Goal: Task Accomplishment & Management: Complete application form

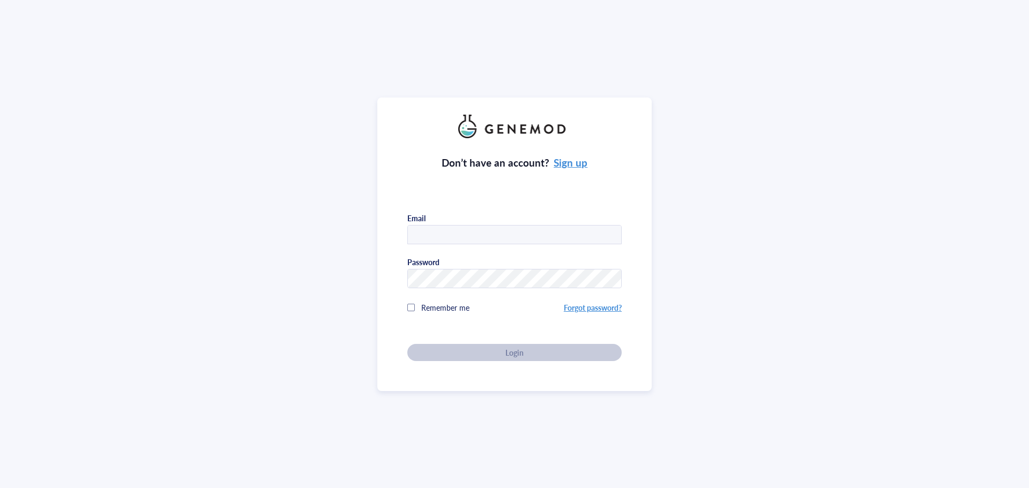
click at [429, 239] on input "text" at bounding box center [514, 235] width 213 height 19
type input "[PERSON_NAME][EMAIL_ADDRESS][DOMAIN_NAME]"
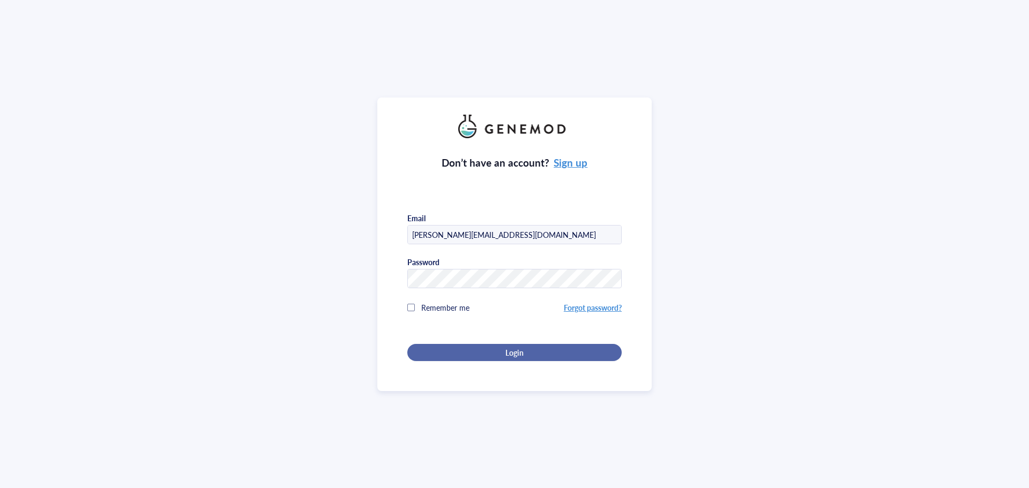
click at [513, 353] on span "Login" at bounding box center [514, 353] width 18 height 10
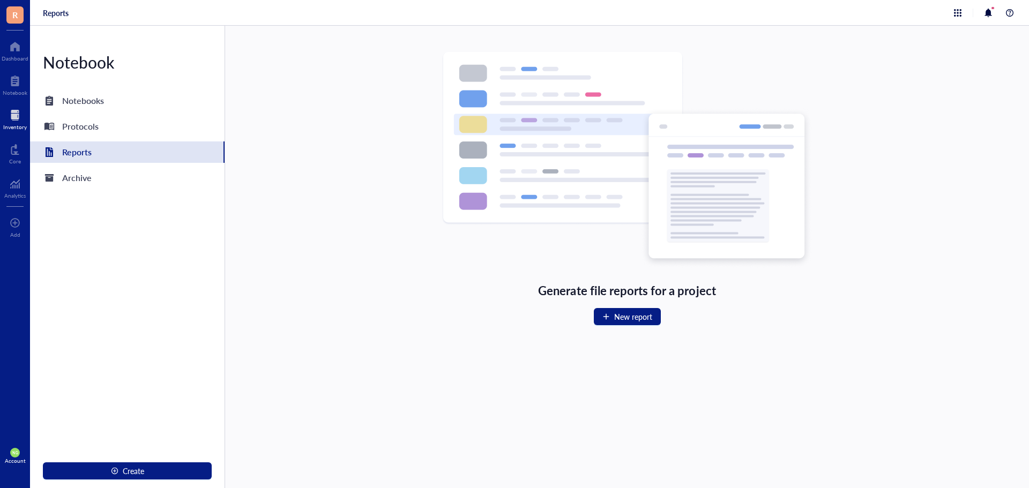
click at [14, 124] on div "Inventory" at bounding box center [15, 127] width 24 height 6
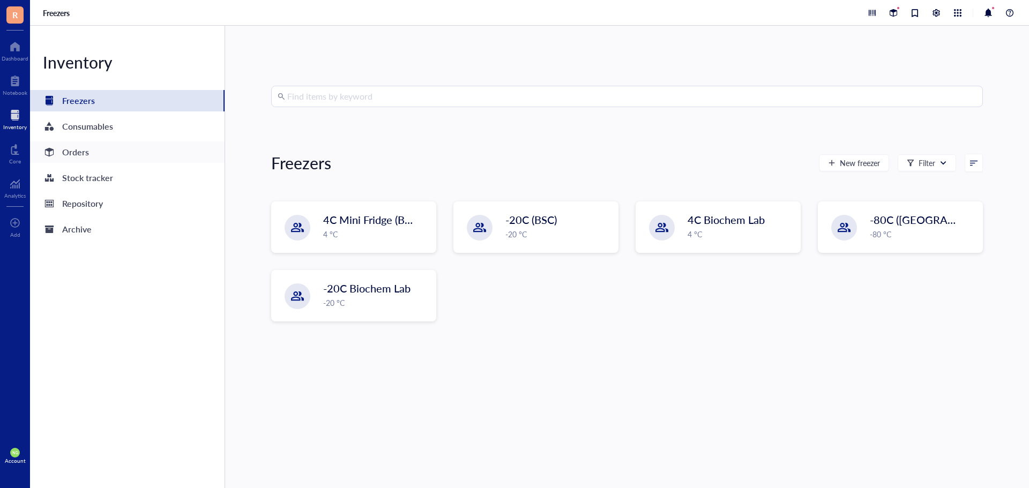
click at [76, 145] on div "Orders" at bounding box center [75, 152] width 27 height 15
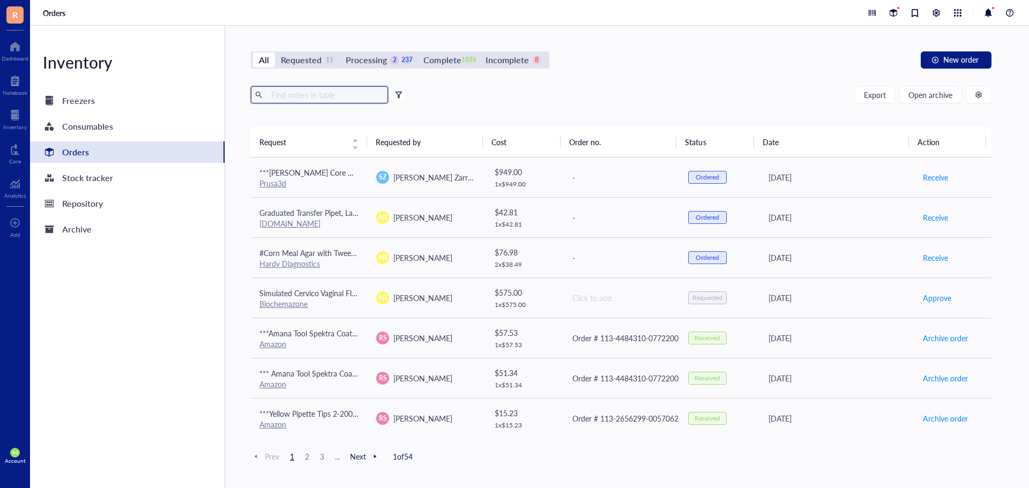
click at [290, 98] on input "text" at bounding box center [325, 95] width 117 height 16
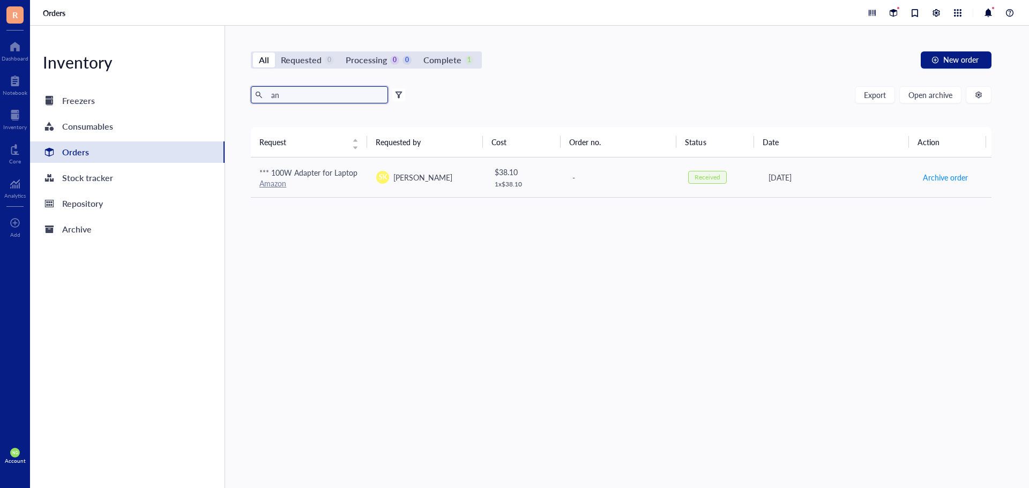
type input "a"
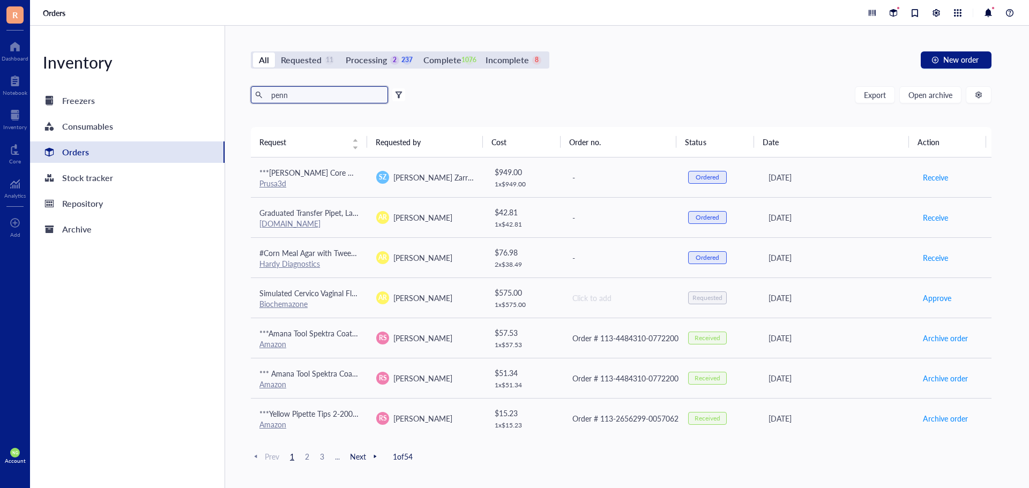
type input "penn"
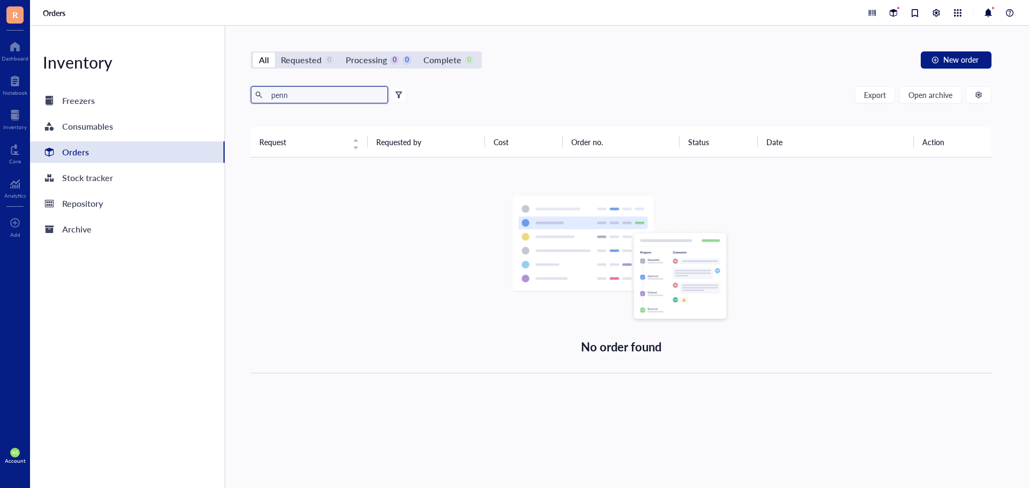
drag, startPoint x: 264, startPoint y: 94, endPoint x: 228, endPoint y: 94, distance: 36.4
click at [228, 94] on div "All Requested 0 Processing 0 0 Complete 0 New order penn Export Open archive Fi…" at bounding box center [621, 257] width 792 height 462
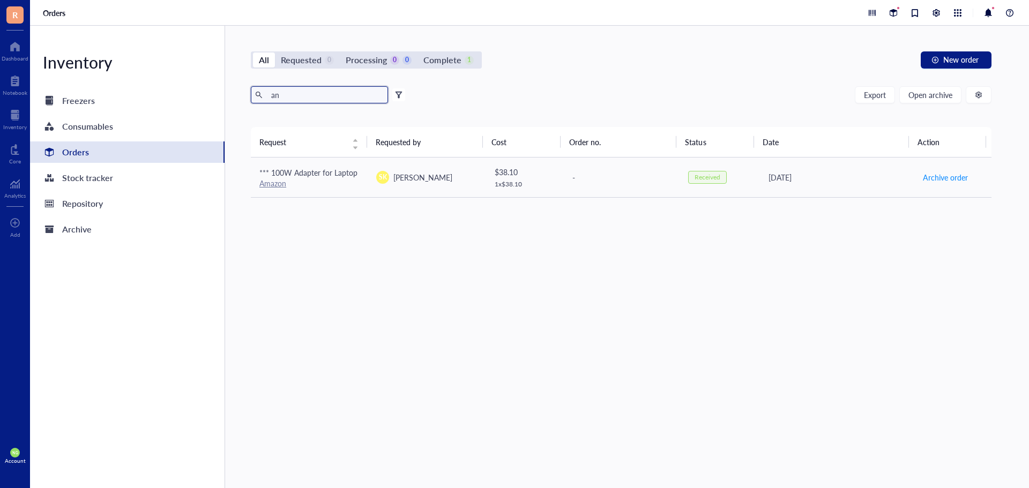
type input "a"
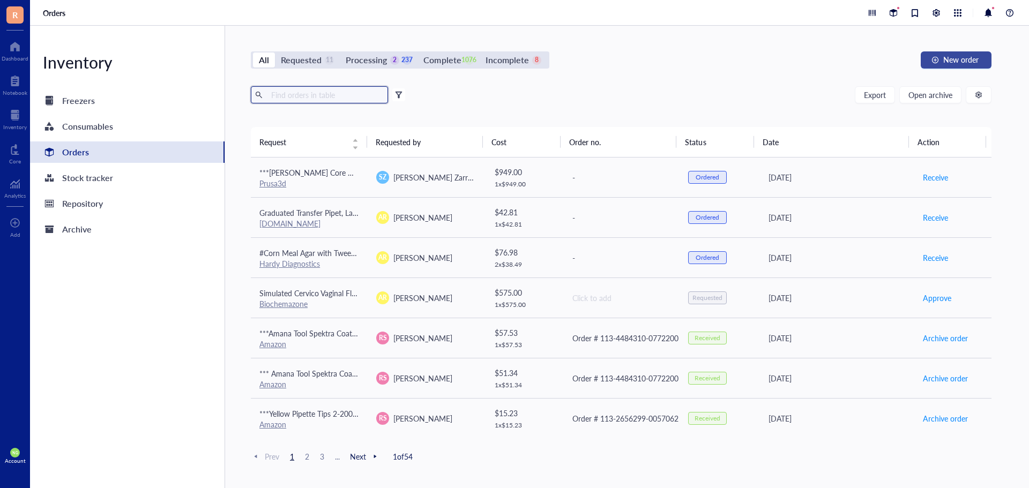
click at [962, 61] on span "New order" at bounding box center [960, 59] width 35 height 9
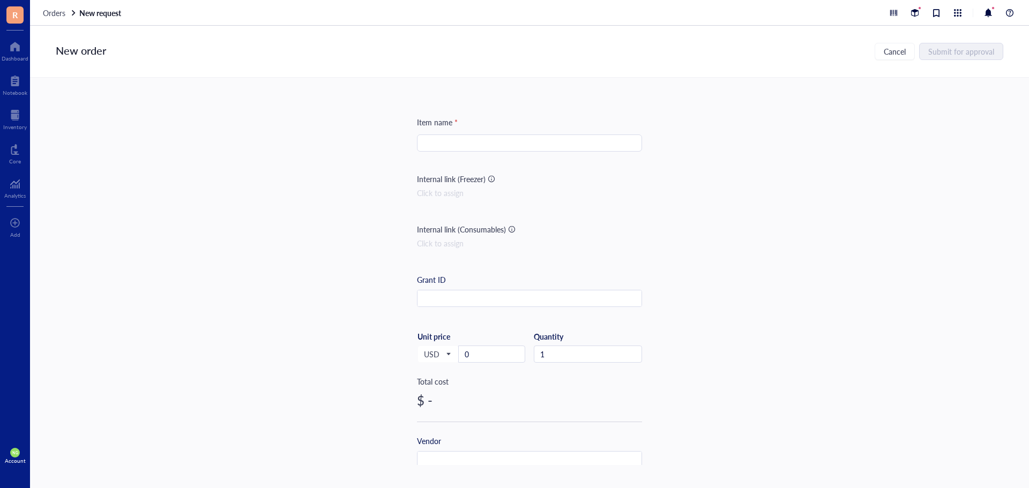
click at [466, 147] on input "search" at bounding box center [529, 143] width 212 height 16
type input "[MEDICAL_DATA] Panel Organisms [GEOGRAPHIC_DATA][US_STATE]"
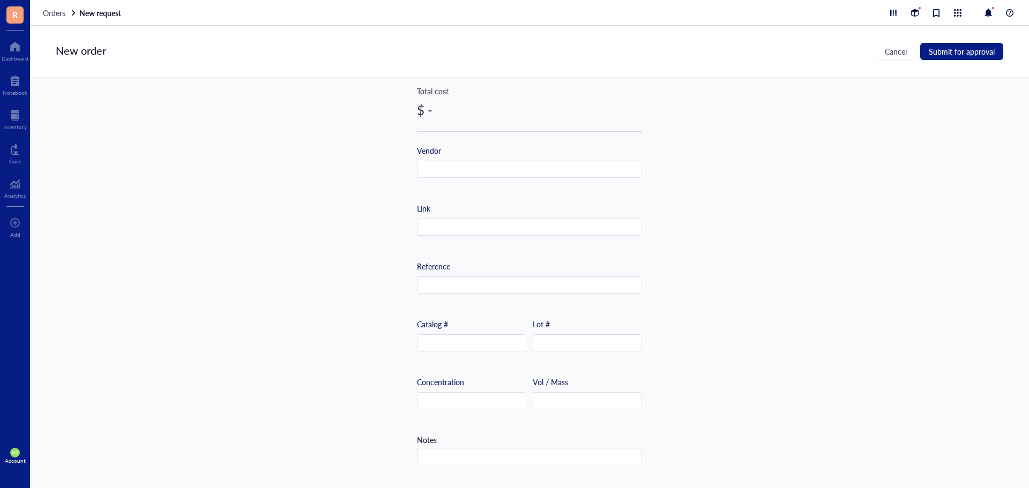
scroll to position [339, 0]
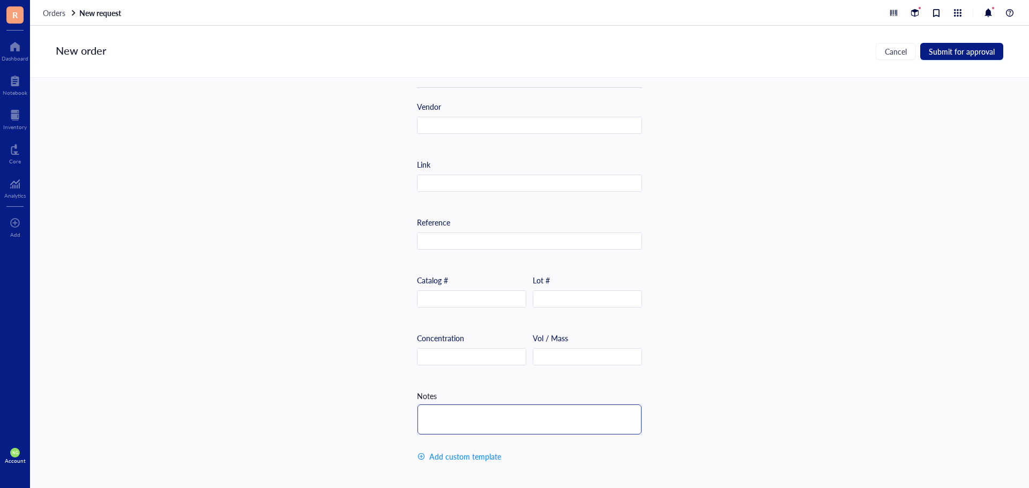
click at [444, 405] on textarea at bounding box center [529, 420] width 224 height 30
type textarea "Overview: Provide 10, 1-1.5mL tubes each of bacteria from 4 anaerobic species (…"
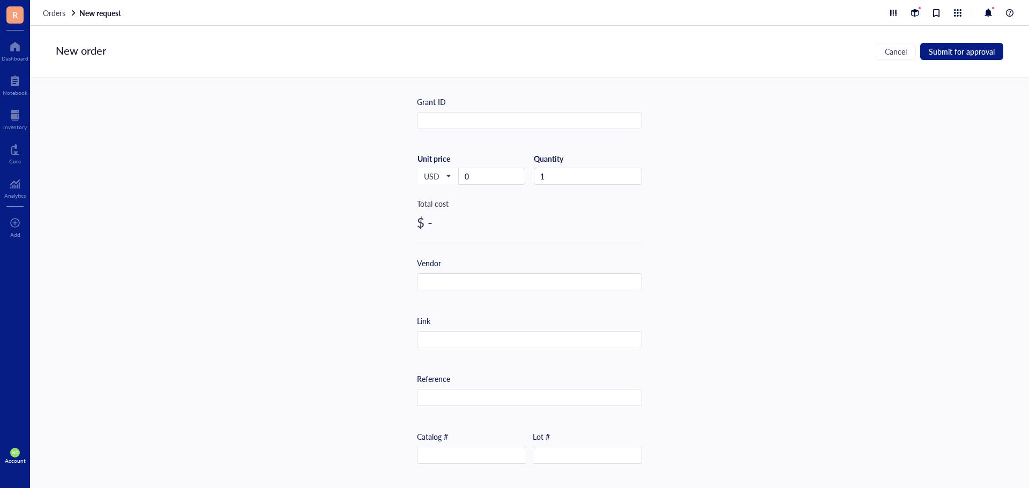
scroll to position [285, 0]
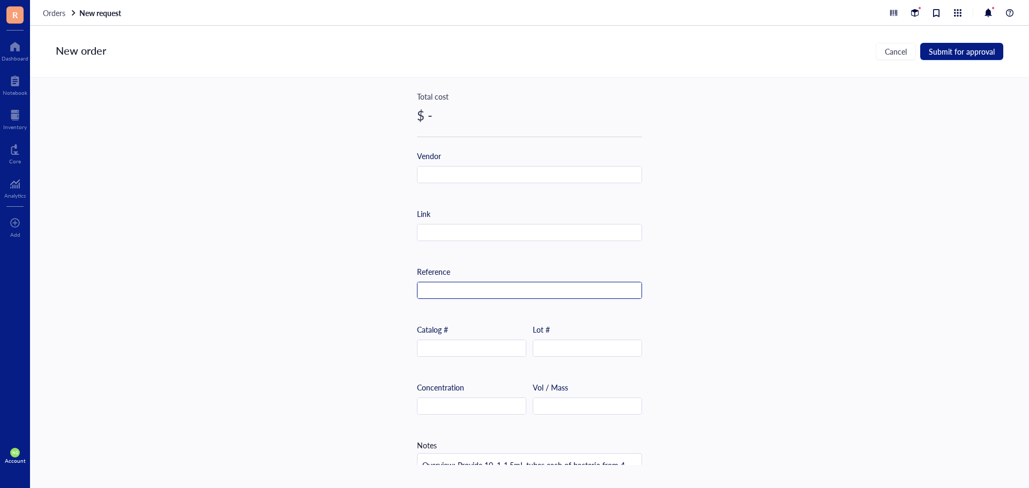
click at [446, 288] on input "text" at bounding box center [529, 290] width 224 height 17
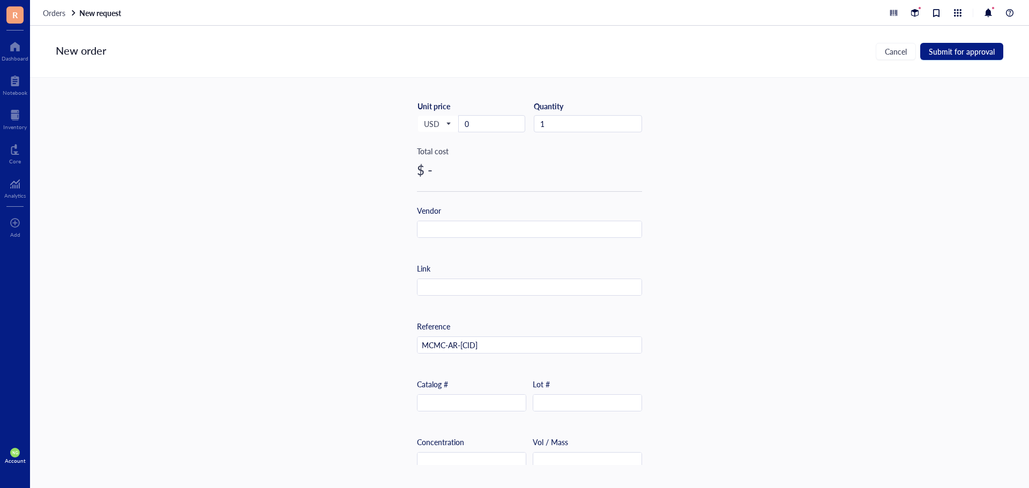
scroll to position [178, 0]
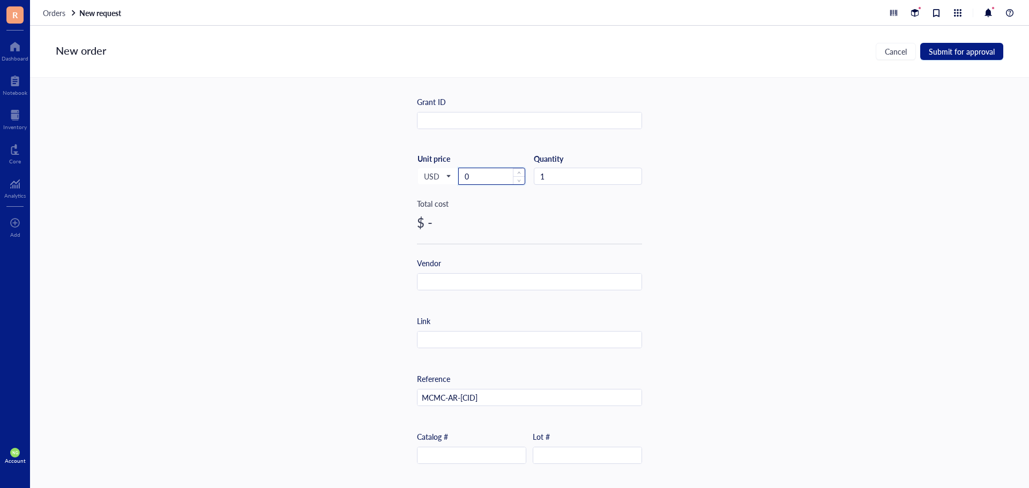
click at [480, 174] on input "0" at bounding box center [492, 176] width 66 height 16
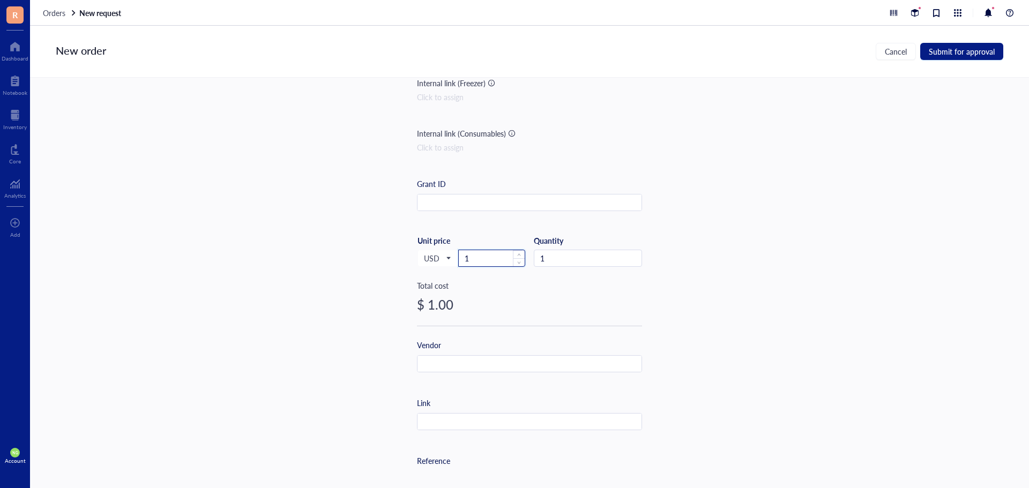
click at [487, 257] on input "1" at bounding box center [492, 258] width 66 height 16
click at [482, 258] on input "14" at bounding box center [492, 258] width 66 height 16
click at [471, 308] on div "$ 143.00" at bounding box center [529, 304] width 225 height 17
click at [470, 259] on input "143" at bounding box center [492, 258] width 66 height 16
drag, startPoint x: 477, startPoint y: 257, endPoint x: 444, endPoint y: 257, distance: 33.2
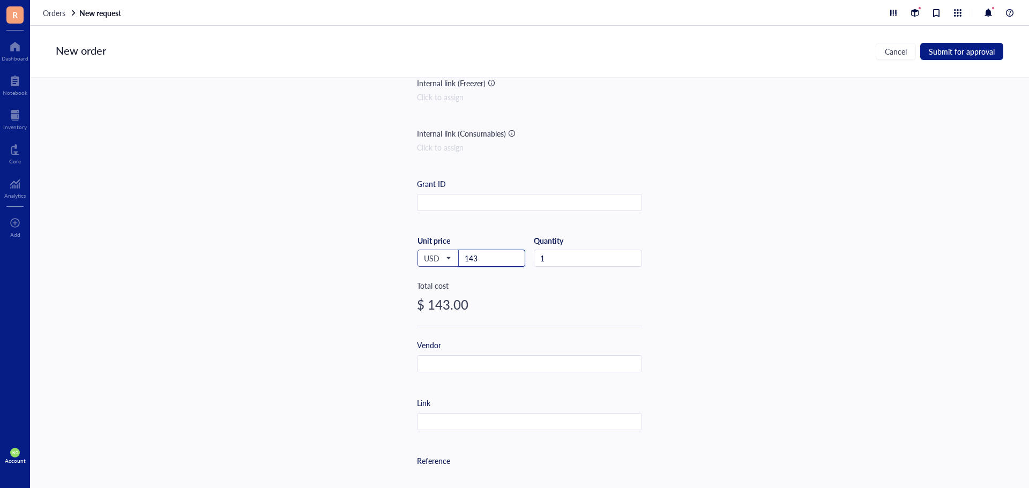
click at [444, 257] on div "USD Unit price 143" at bounding box center [471, 258] width 108 height 44
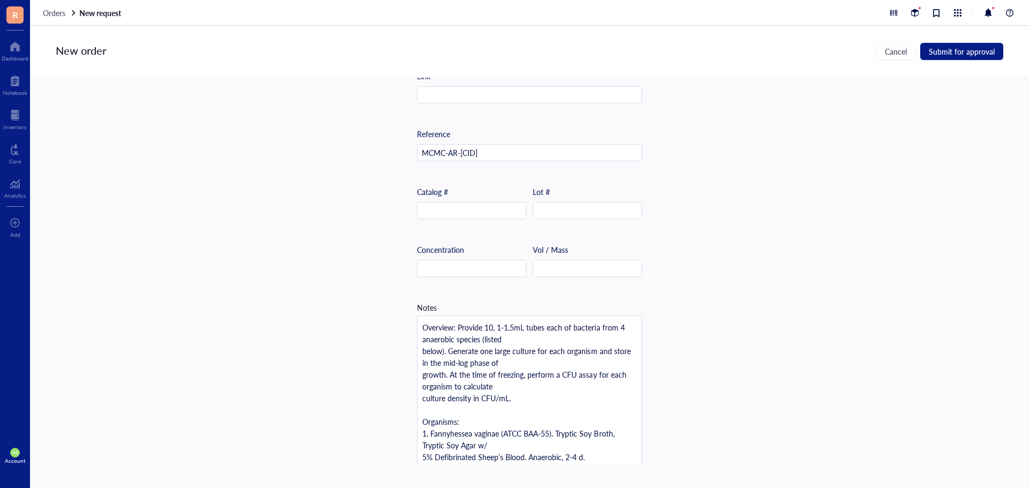
scroll to position [293, 0]
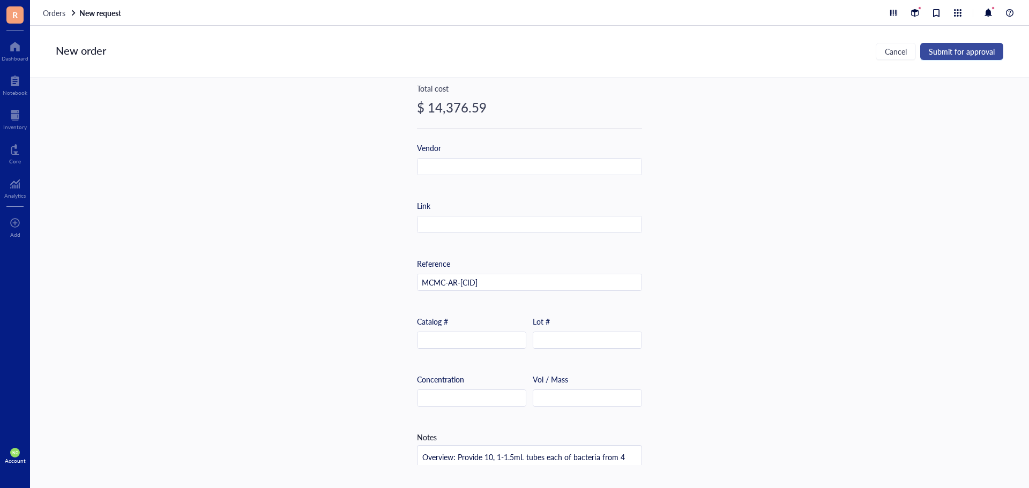
click at [989, 53] on span "Submit for approval" at bounding box center [962, 51] width 66 height 9
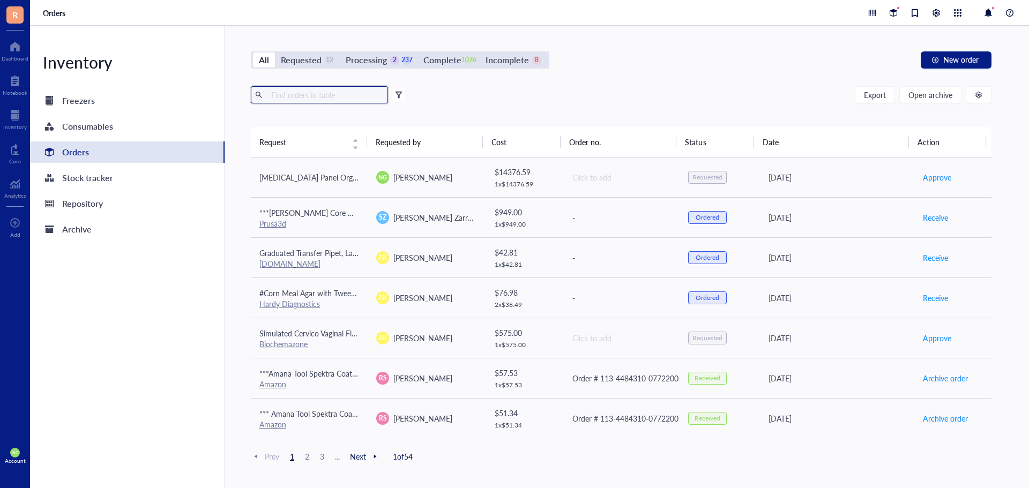
click at [288, 93] on input "text" at bounding box center [325, 95] width 117 height 16
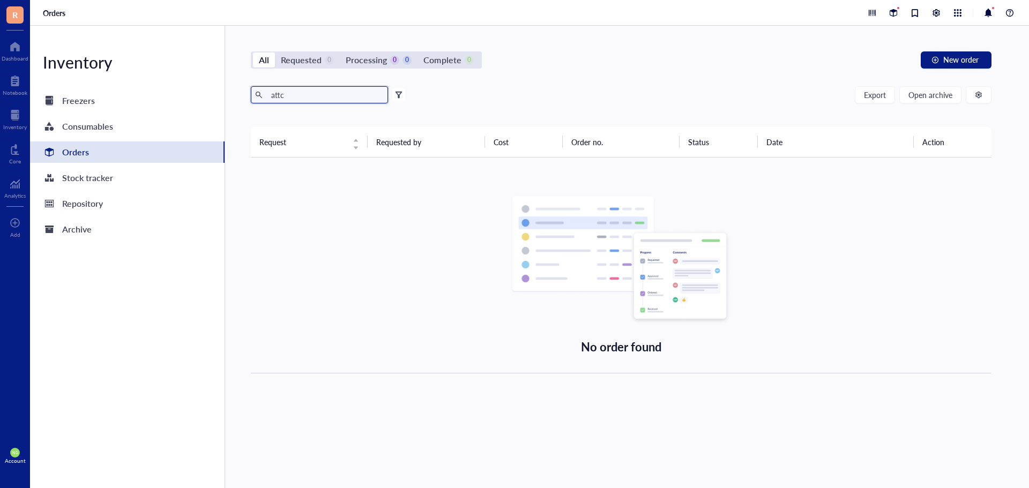
drag, startPoint x: 297, startPoint y: 94, endPoint x: 259, endPoint y: 94, distance: 38.6
click at [264, 94] on span "attc" at bounding box center [319, 94] width 137 height 17
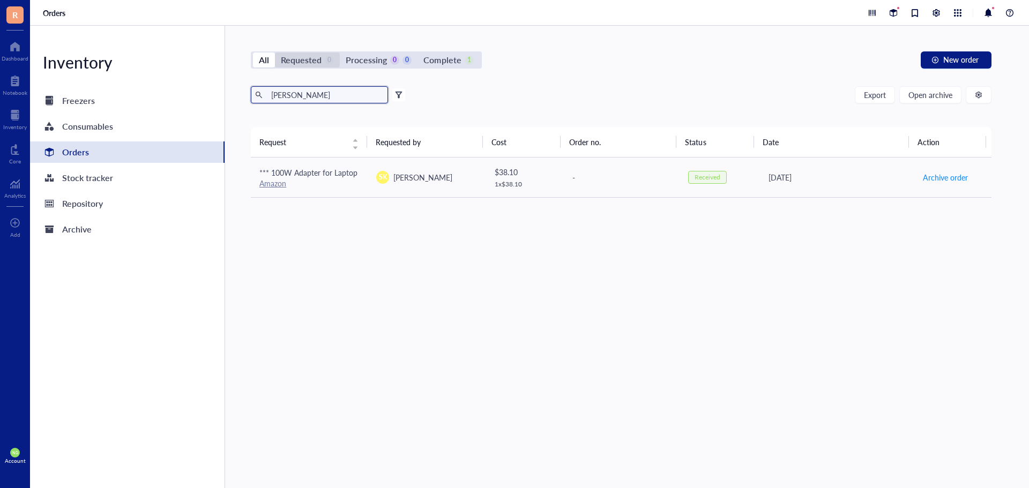
click at [305, 64] on div "Requested" at bounding box center [301, 60] width 41 height 15
click at [275, 53] on input "Requested 0" at bounding box center [275, 53] width 0 height 0
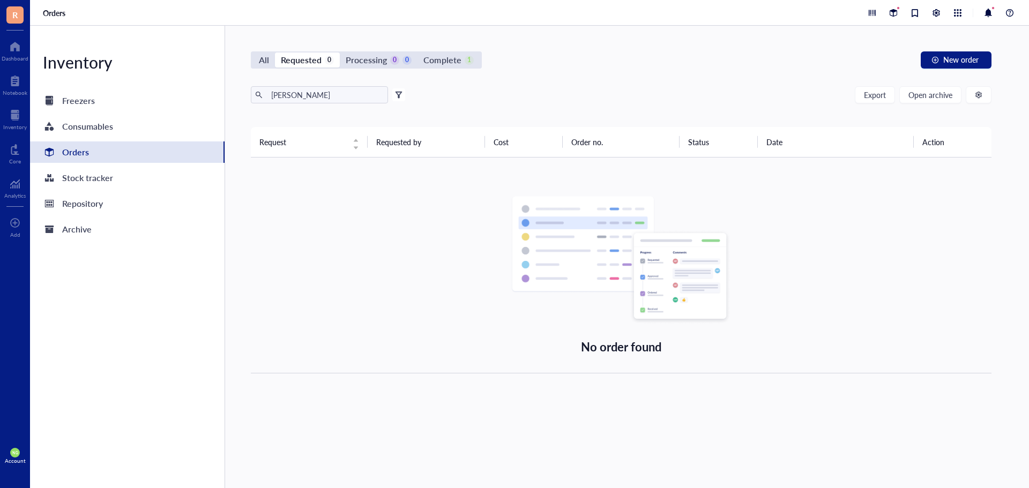
click at [66, 148] on div "Orders" at bounding box center [75, 152] width 27 height 15
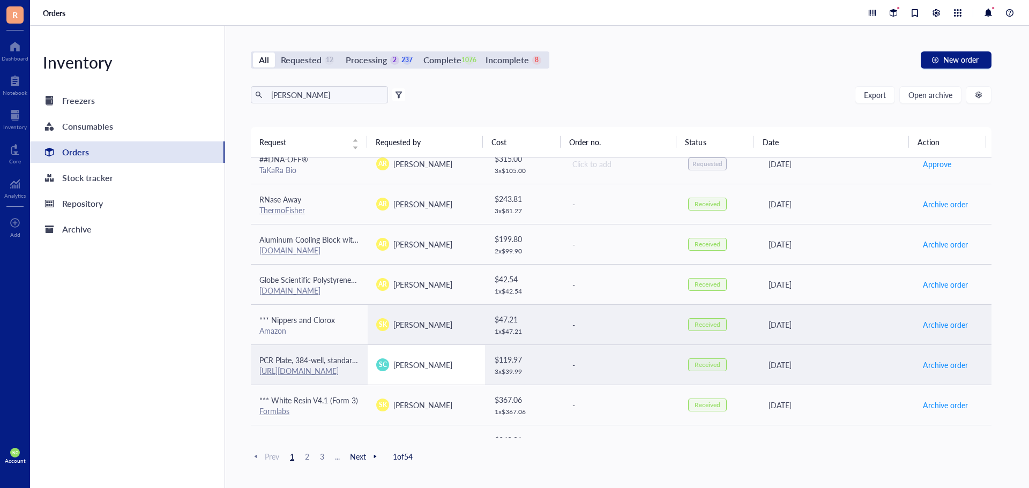
scroll to position [724, 0]
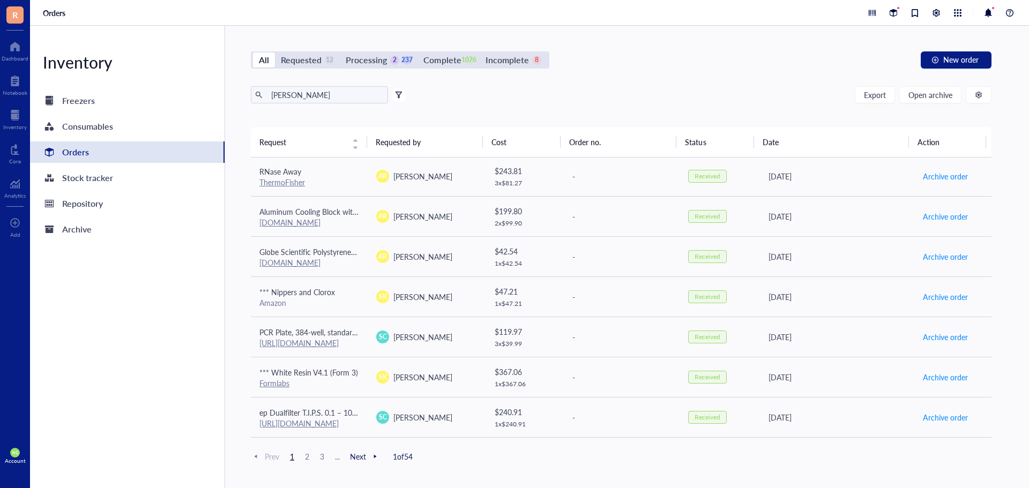
click at [308, 455] on span "2" at bounding box center [307, 457] width 13 height 10
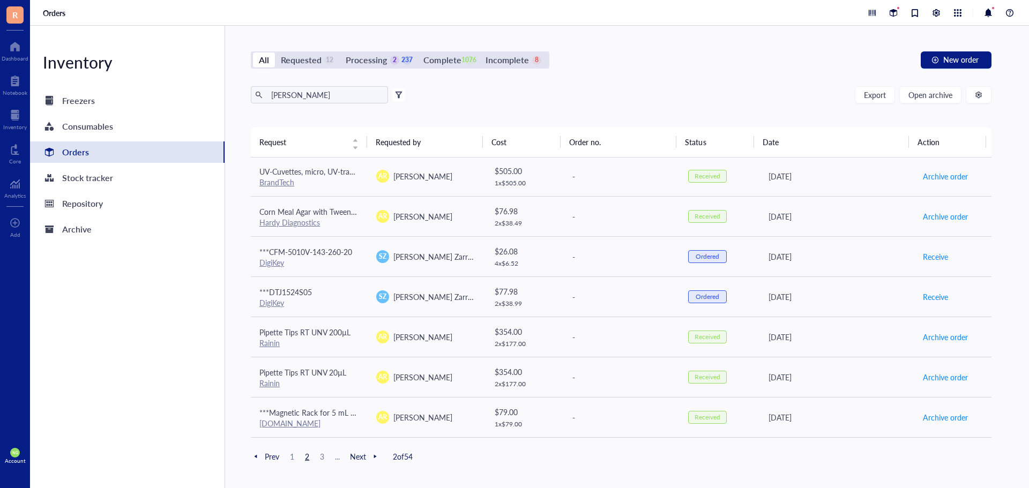
click at [320, 453] on span "3" at bounding box center [322, 457] width 13 height 10
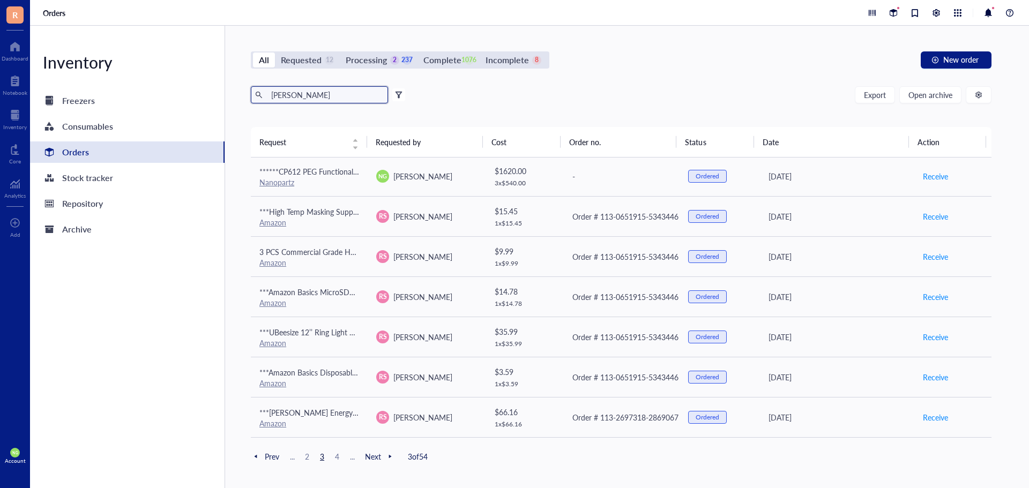
drag, startPoint x: 314, startPoint y: 102, endPoint x: 249, endPoint y: 95, distance: 65.2
click at [252, 92] on span "[PERSON_NAME]" at bounding box center [319, 94] width 137 height 17
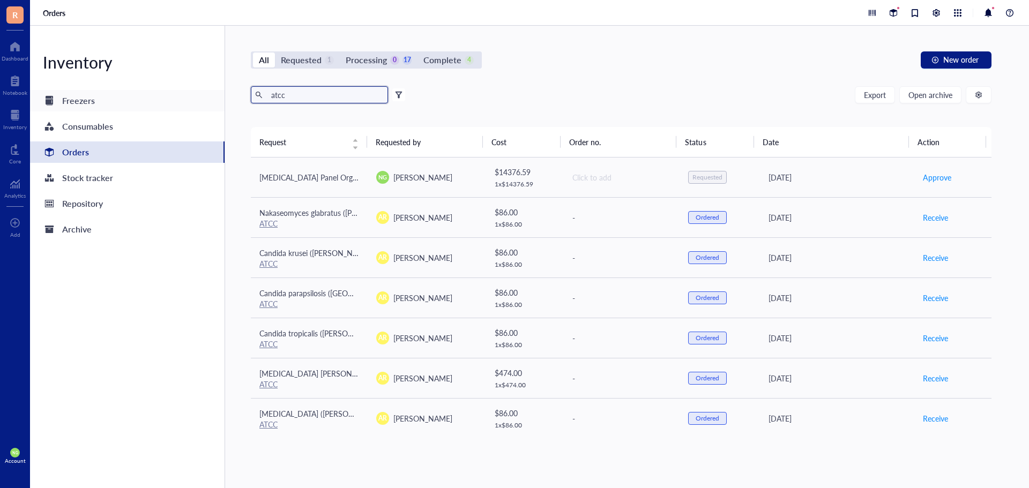
drag, startPoint x: 297, startPoint y: 94, endPoint x: 211, endPoint y: 94, distance: 86.3
click at [211, 94] on div "Inventory Freezers Consumables Orders Stock tracker Repository Archive All Requ…" at bounding box center [529, 257] width 999 height 462
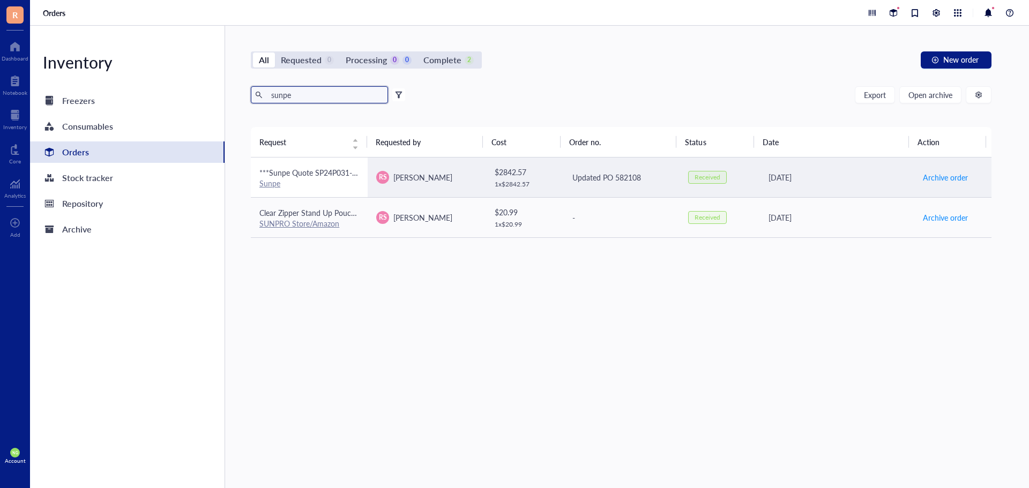
click at [297, 171] on span "***Sunpe Quote SP24P031-20250408A - black molded cartridges" at bounding box center [368, 172] width 218 height 11
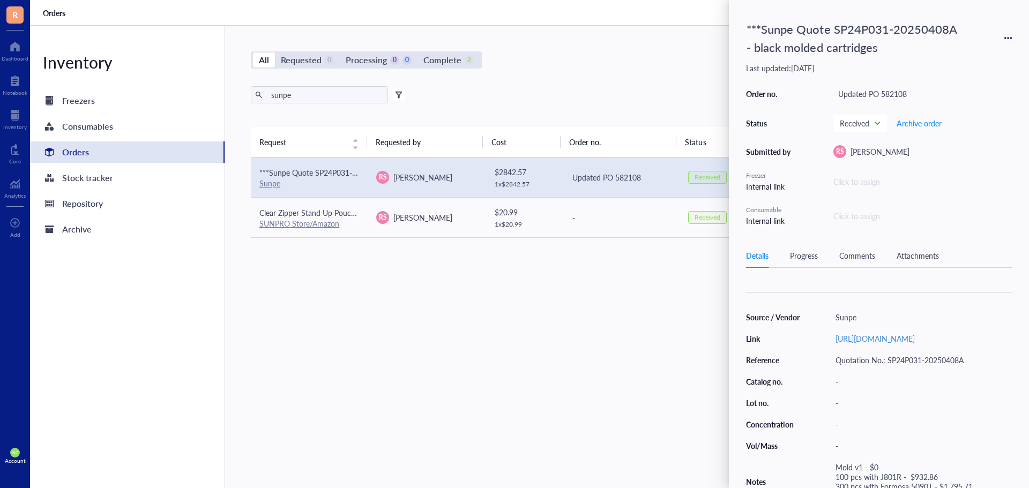
scroll to position [107, 0]
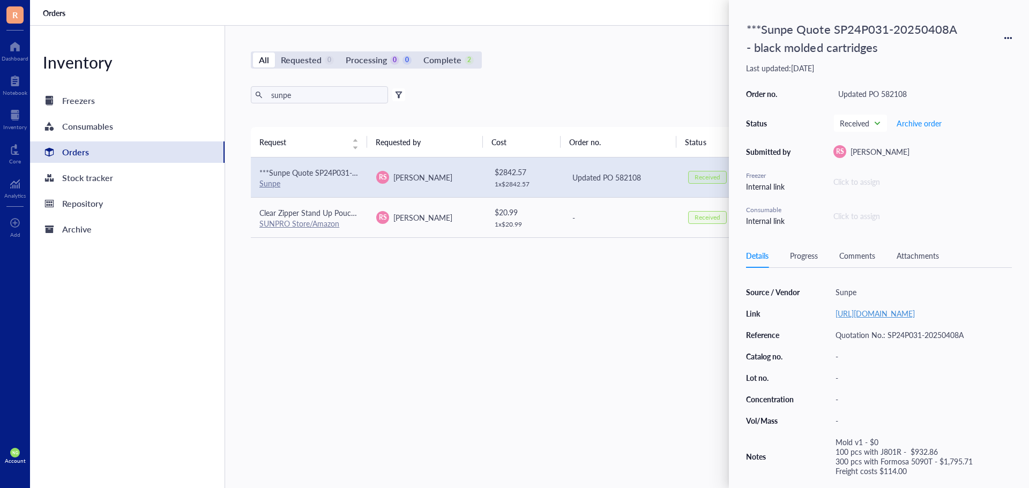
click at [888, 315] on link "[URL][DOMAIN_NAME]" at bounding box center [874, 313] width 79 height 11
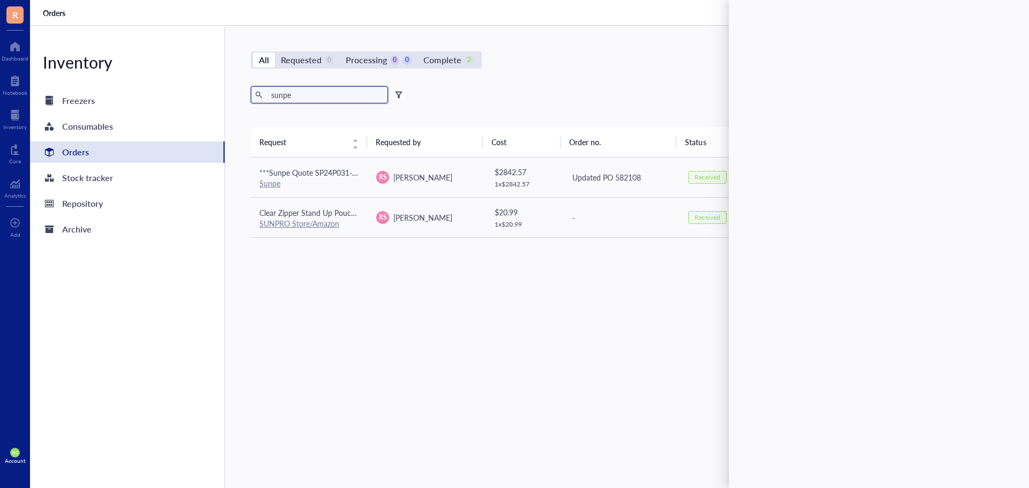
click at [290, 98] on input "sunpe" at bounding box center [325, 95] width 117 height 16
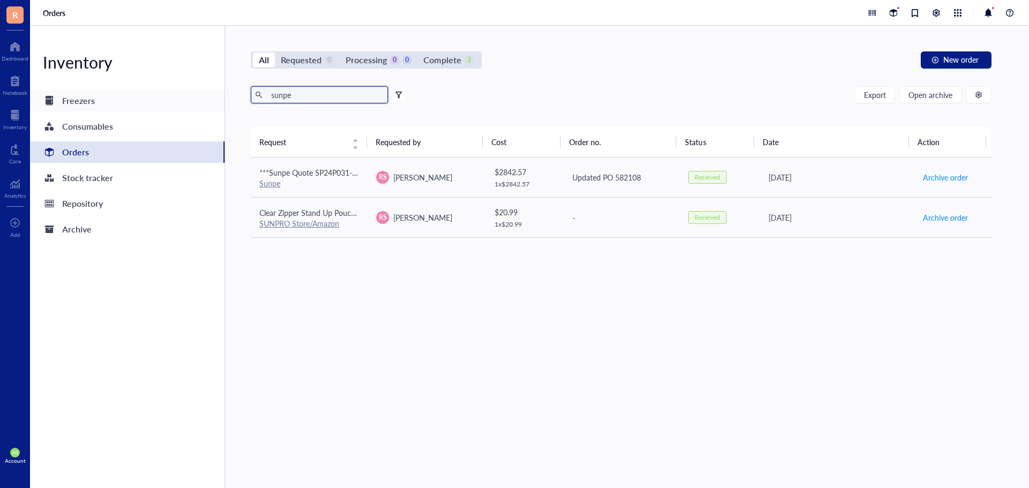
drag, startPoint x: 303, startPoint y: 91, endPoint x: 221, endPoint y: 92, distance: 82.0
click at [221, 92] on div "Inventory Freezers Consumables Orders Stock tracker Repository Archive All Requ…" at bounding box center [529, 257] width 999 height 462
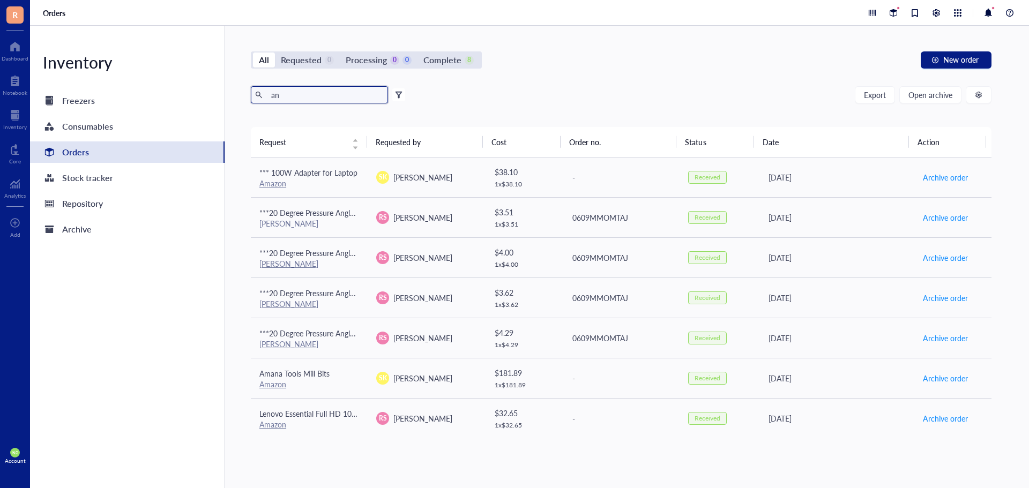
type input "a"
type input "t"
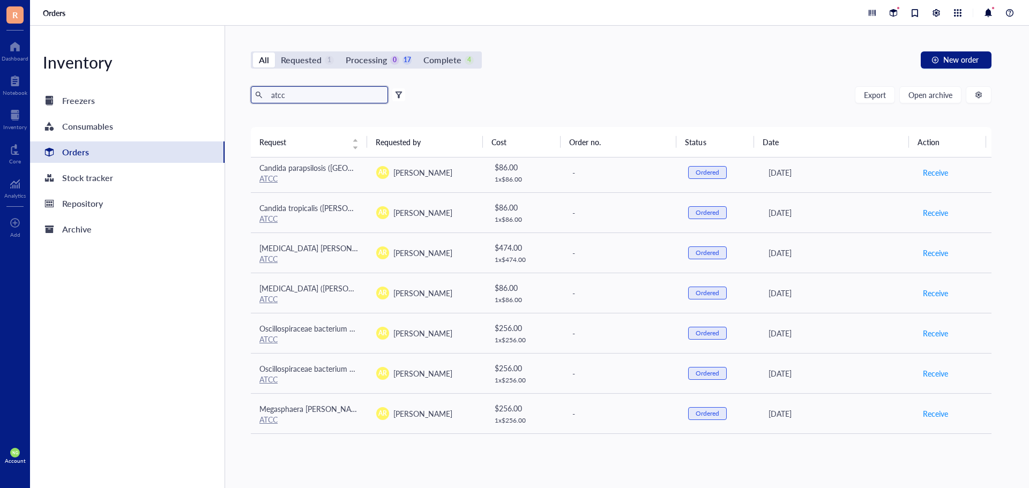
scroll to position [123, 0]
type input "atcc"
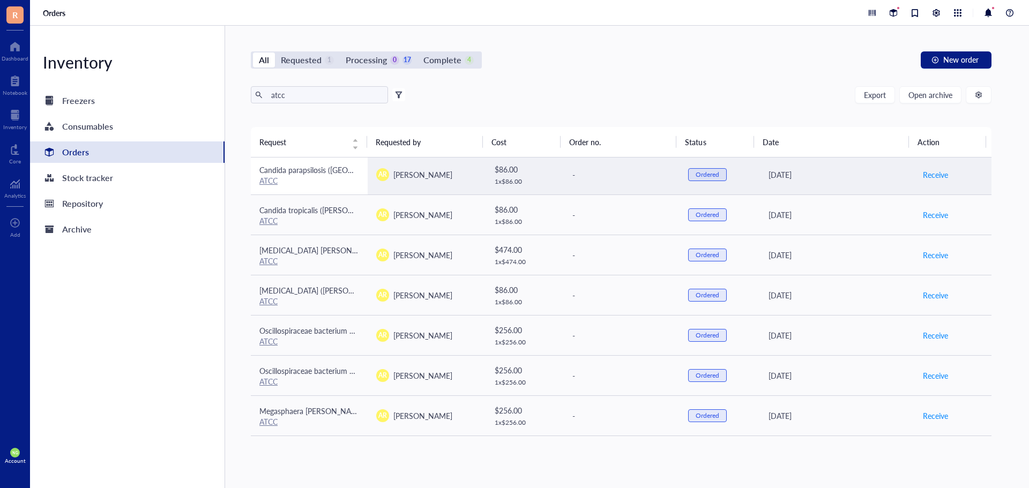
click at [315, 169] on span "Candida parapsilosis ([GEOGRAPHIC_DATA]) [PERSON_NAME] et [GEOGRAPHIC_DATA]" at bounding box center [405, 169] width 293 height 11
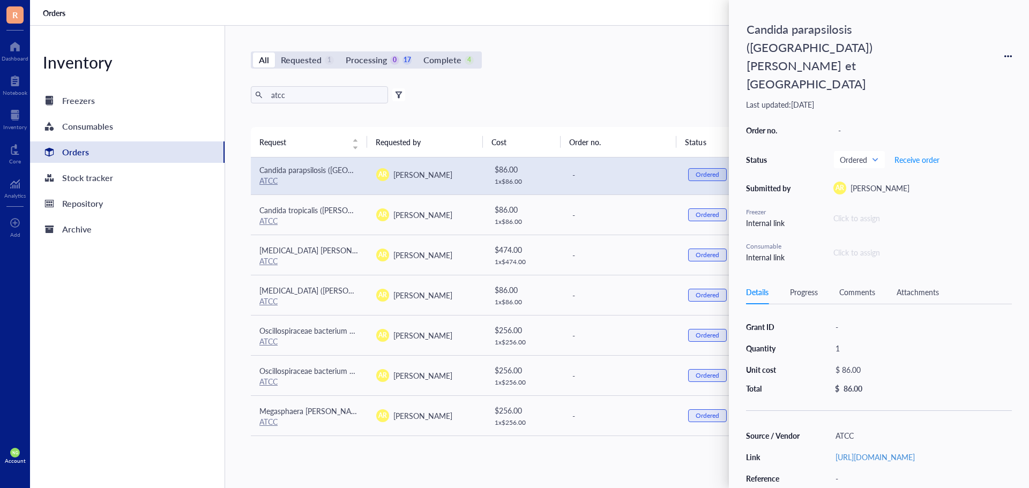
click at [548, 106] on div "atcc Export Open archive Filter by: Requester Requested on Source / Vendor Last…" at bounding box center [621, 106] width 740 height 41
